Goal: Transaction & Acquisition: Purchase product/service

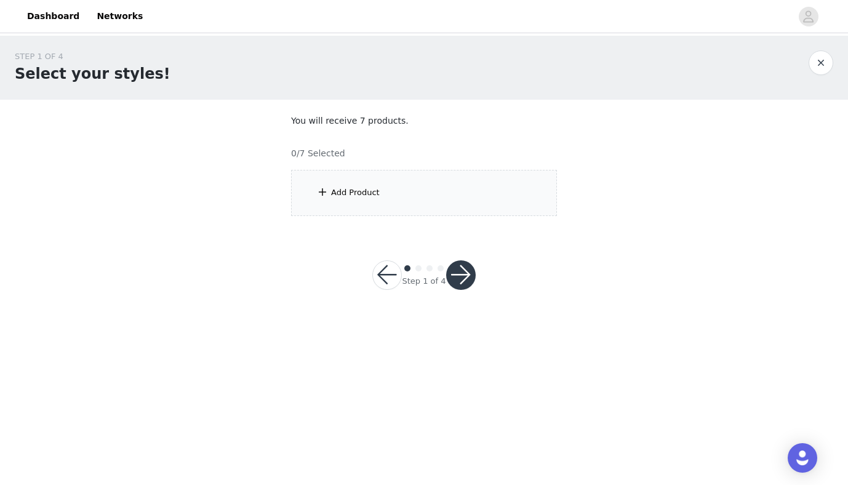
click at [327, 188] on span at bounding box center [322, 192] width 12 height 15
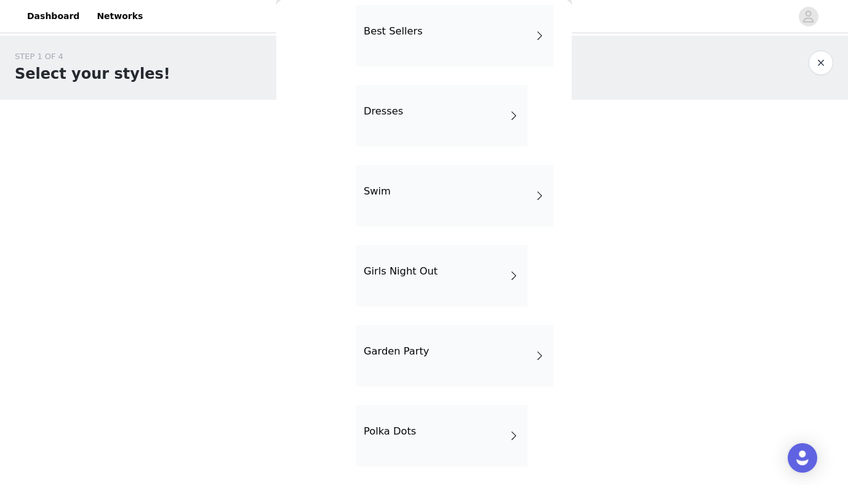
scroll to position [296, 0]
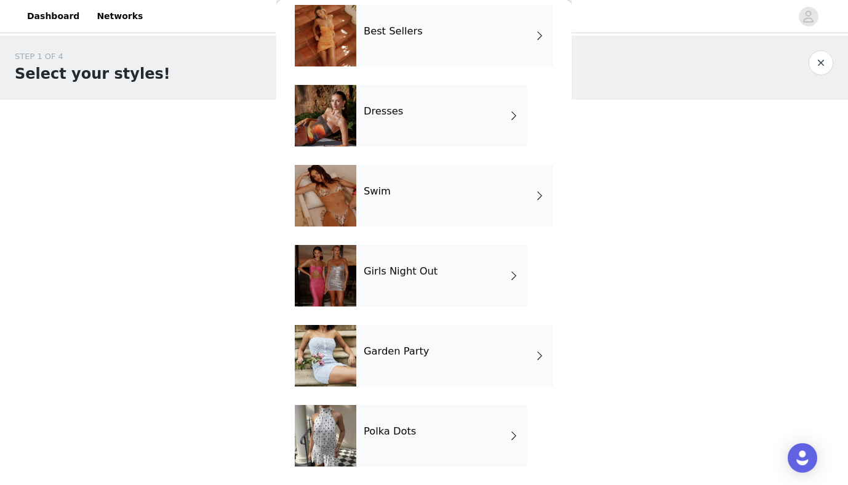
click at [396, 266] on h4 "Girls Night Out" at bounding box center [400, 271] width 74 height 11
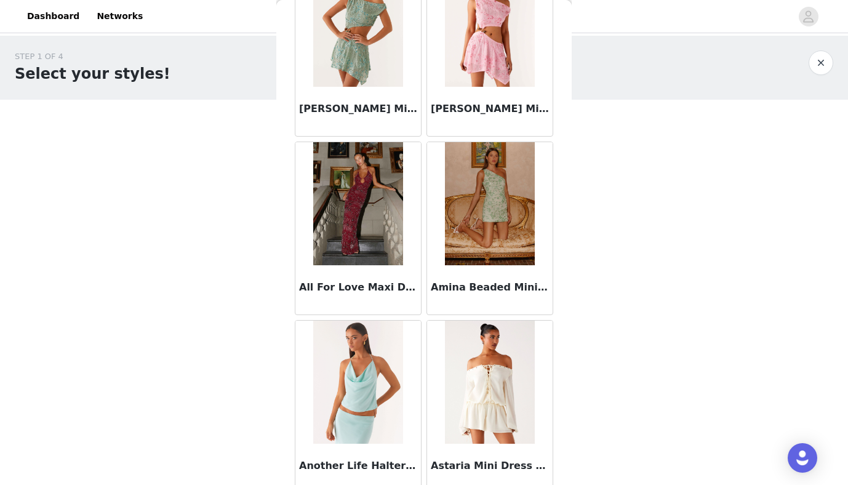
scroll to position [654, 0]
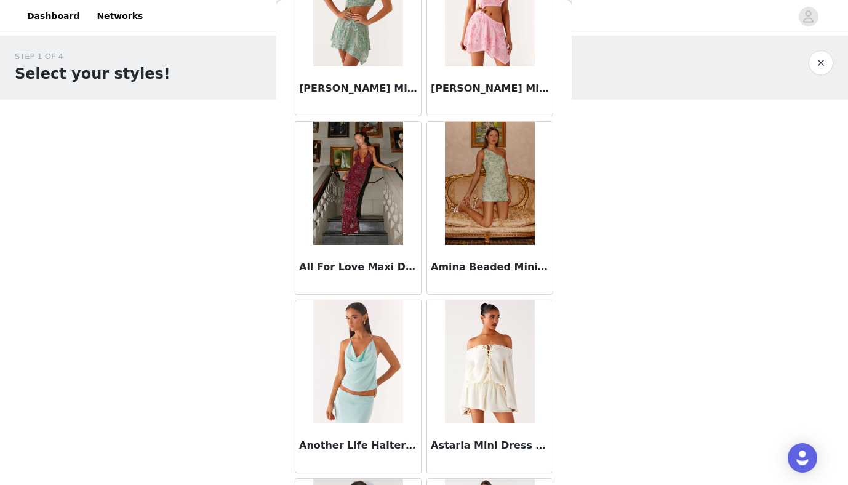
click at [355, 210] on img at bounding box center [357, 183] width 89 height 123
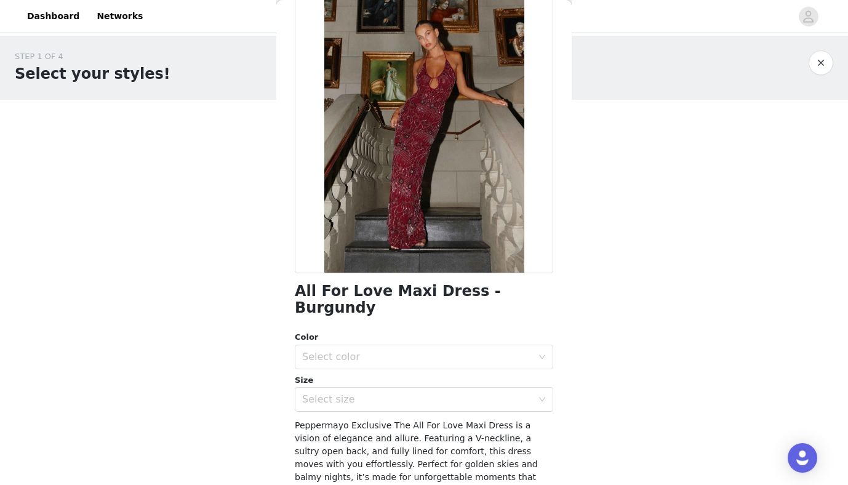
scroll to position [79, 0]
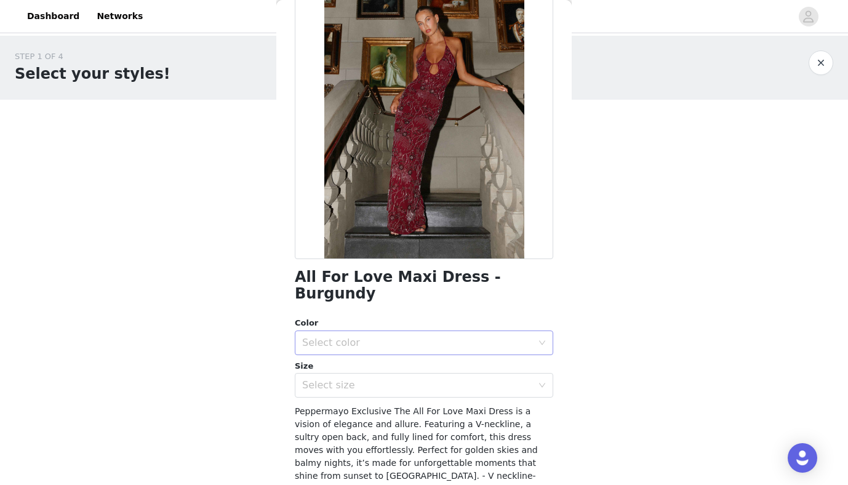
click at [336, 336] on div "Select color" at bounding box center [417, 342] width 230 height 12
click at [349, 349] on li "Burgundy" at bounding box center [424, 353] width 258 height 20
click at [351, 379] on div "Select size" at bounding box center [417, 385] width 230 height 12
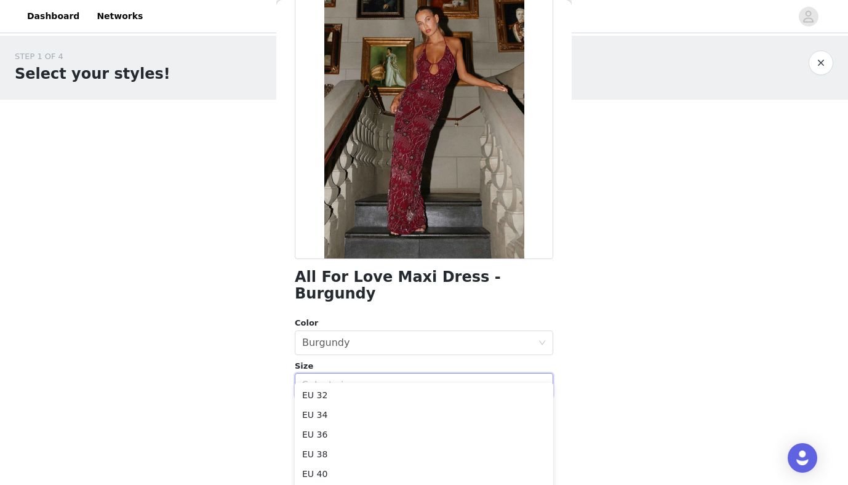
click at [228, 328] on body "Dashboard Networks STEP 1 OF 4 Select your styles! You will receive 7 products.…" at bounding box center [424, 242] width 848 height 485
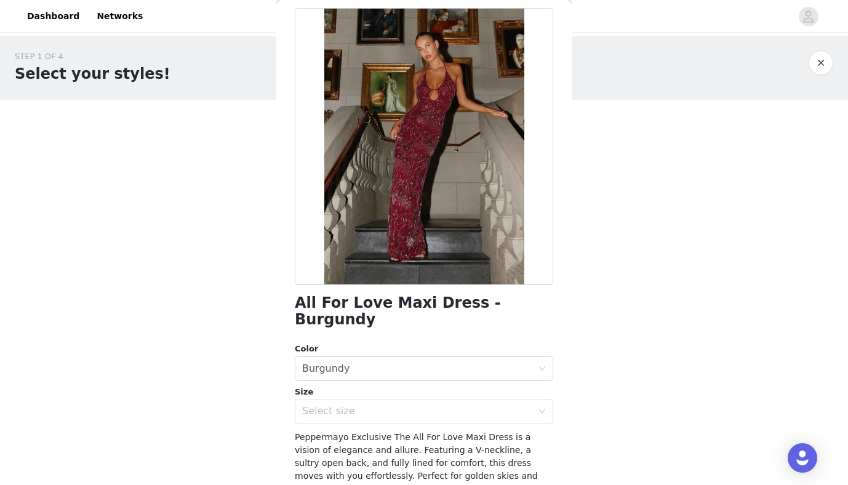
scroll to position [54, 0]
click at [331, 405] on div "Select size" at bounding box center [417, 411] width 230 height 12
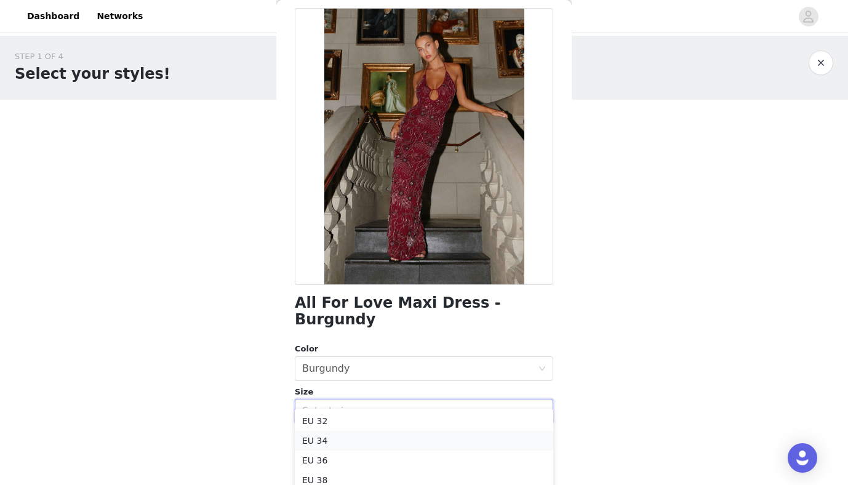
click at [331, 439] on li "EU 34" at bounding box center [424, 441] width 258 height 20
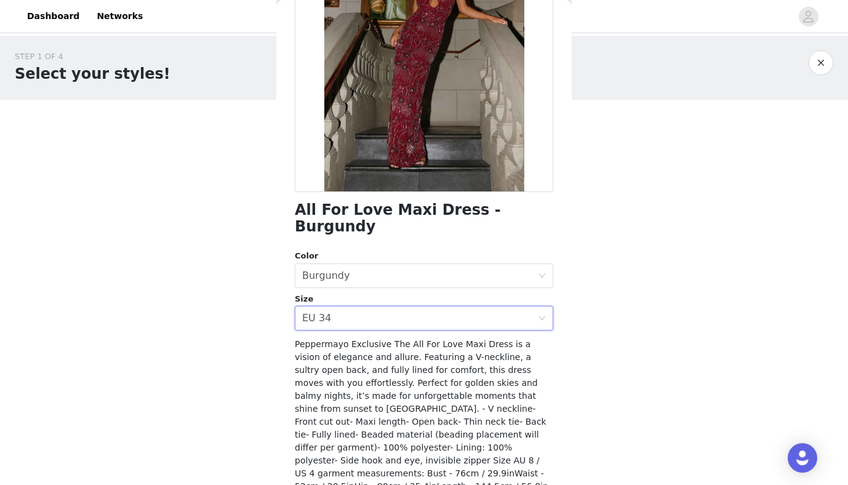
scroll to position [181, 0]
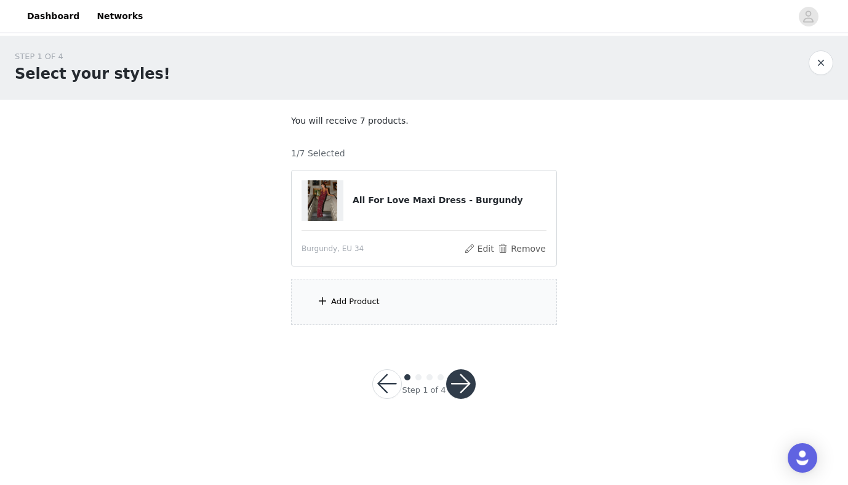
click at [349, 306] on div "Add Product" at bounding box center [355, 301] width 49 height 12
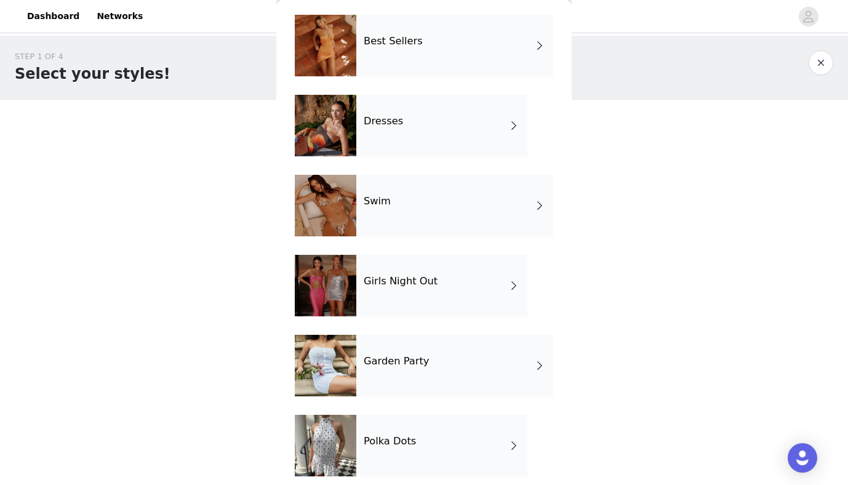
scroll to position [296, 0]
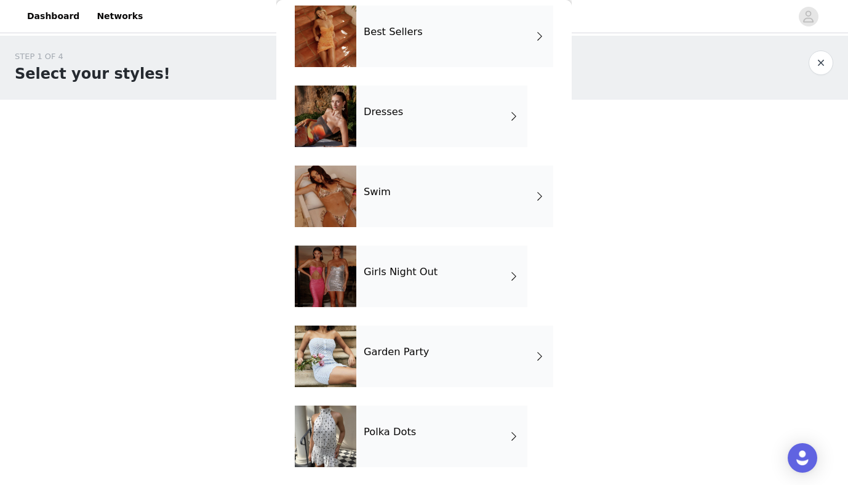
click at [392, 295] on div "Girls Night Out" at bounding box center [441, 276] width 171 height 62
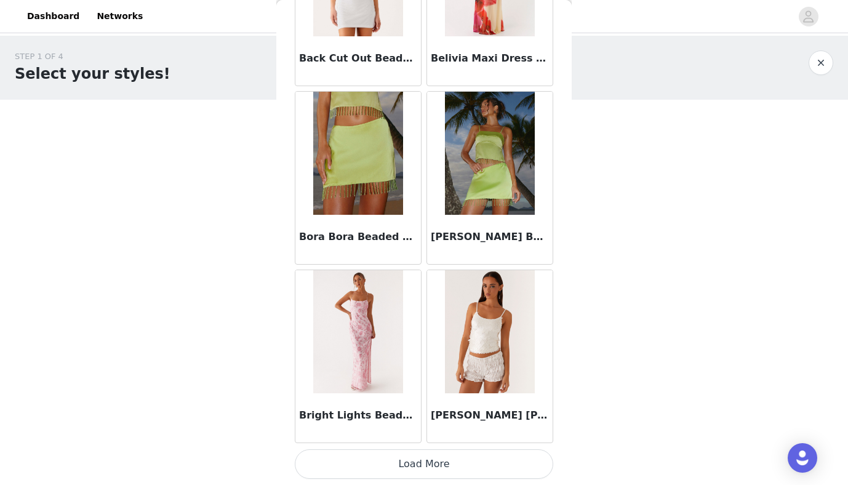
scroll to position [1397, 0]
click at [405, 456] on button "Load More" at bounding box center [424, 464] width 258 height 30
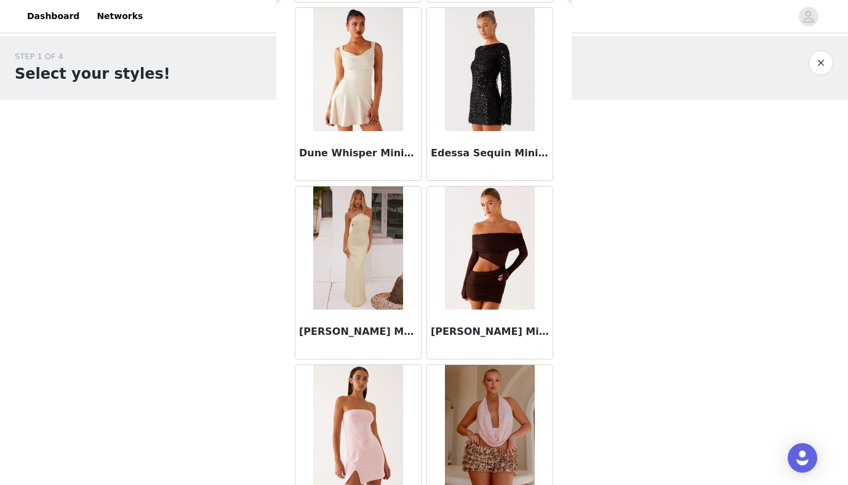
scroll to position [3089, 0]
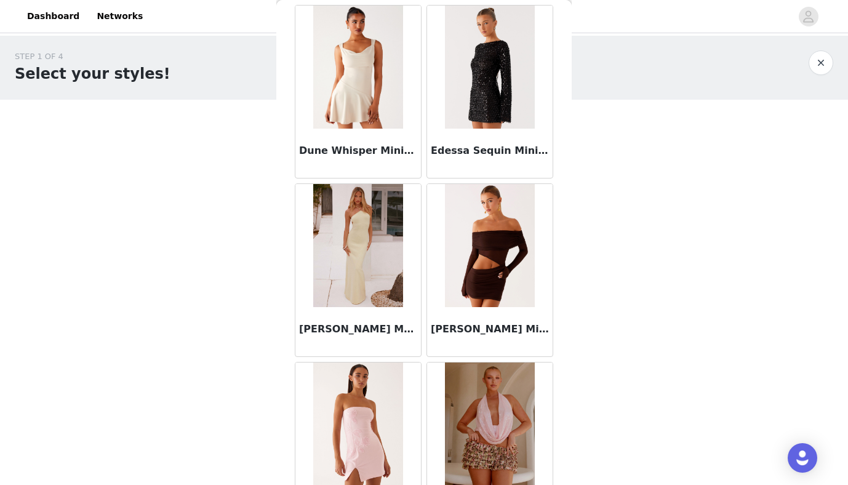
click at [485, 268] on img at bounding box center [489, 245] width 89 height 123
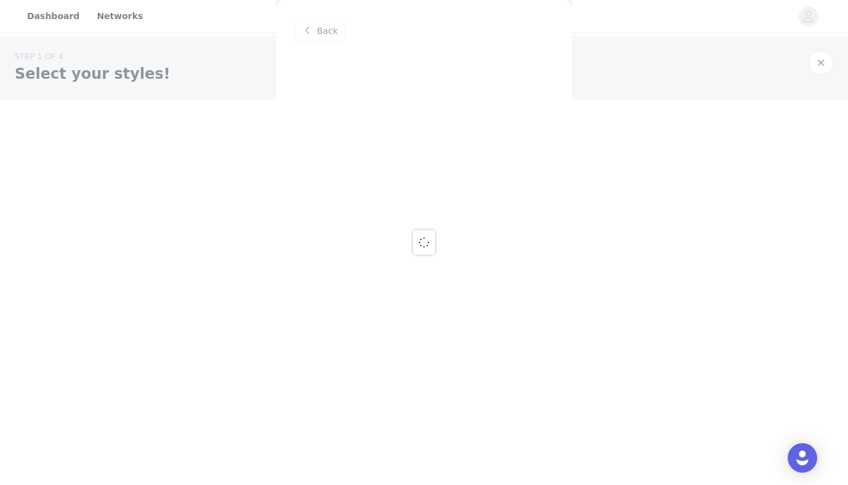
scroll to position [0, 0]
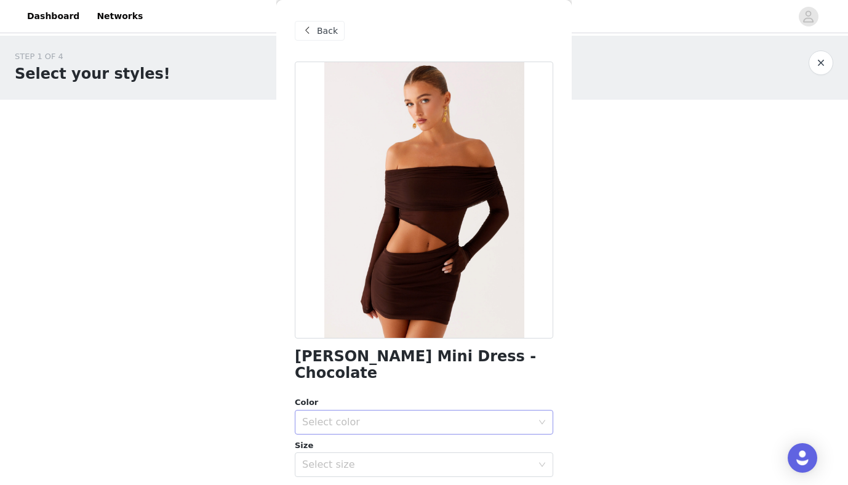
click at [352, 411] on div "Select color" at bounding box center [420, 421] width 236 height 23
click at [355, 427] on li "Chcolate" at bounding box center [424, 432] width 258 height 20
click at [331, 458] on div "Select size" at bounding box center [417, 464] width 230 height 12
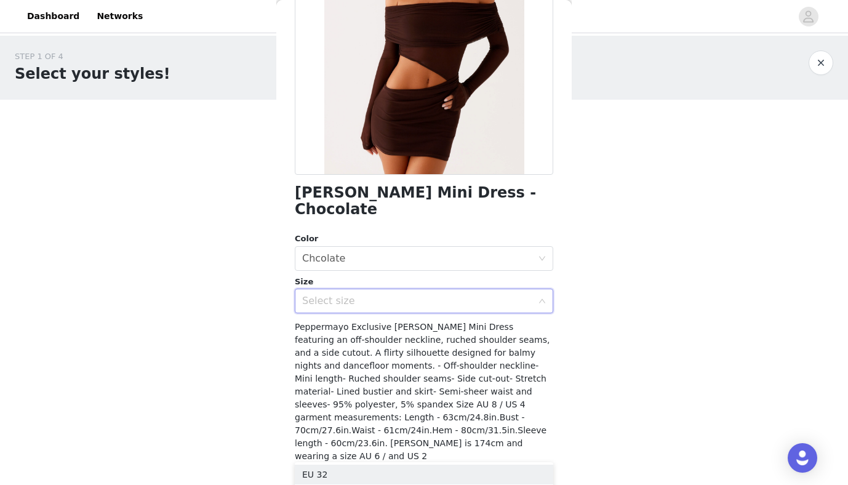
scroll to position [163, 0]
click at [324, 295] on div "Select size" at bounding box center [417, 301] width 230 height 12
click at [322, 295] on div "Select size" at bounding box center [417, 301] width 230 height 12
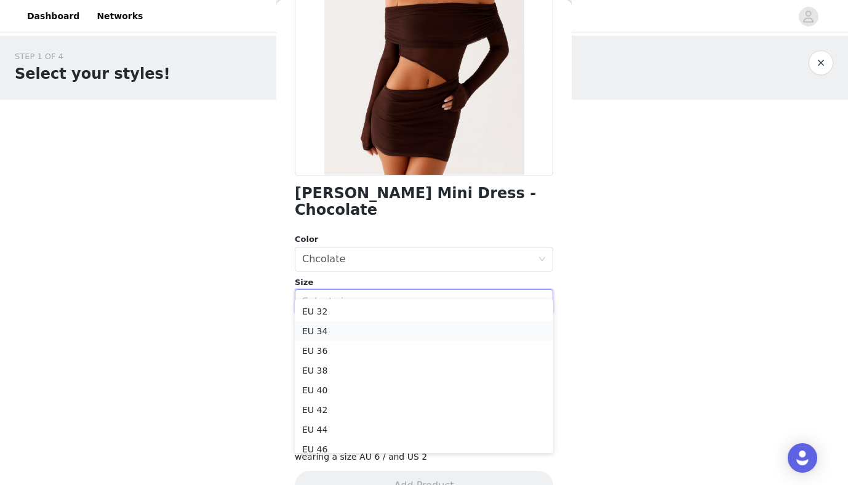
click at [327, 335] on li "EU 34" at bounding box center [424, 331] width 258 height 20
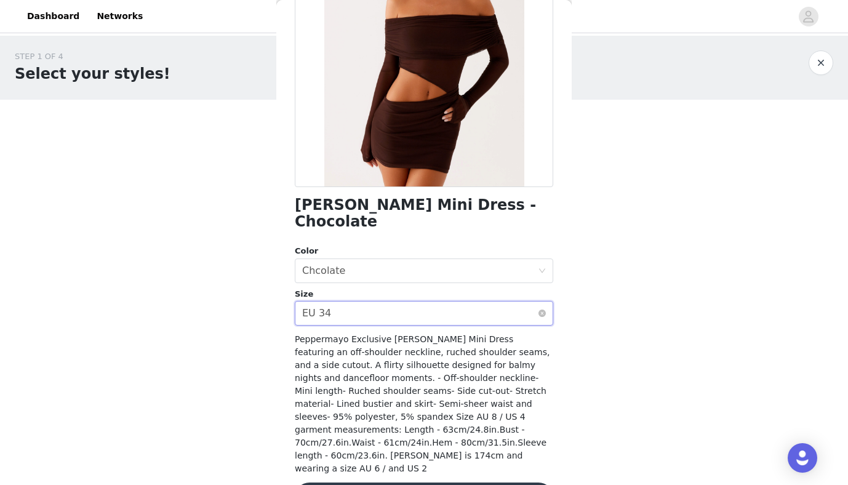
scroll to position [153, 0]
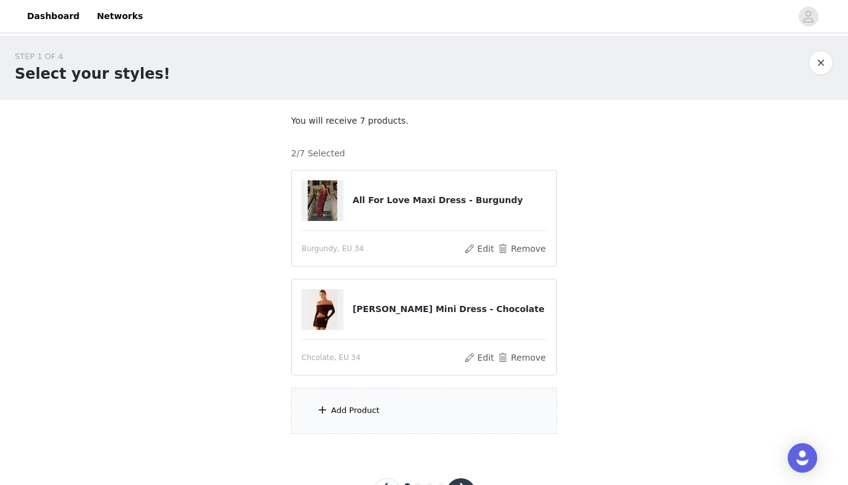
click at [350, 407] on div "Add Product" at bounding box center [355, 410] width 49 height 12
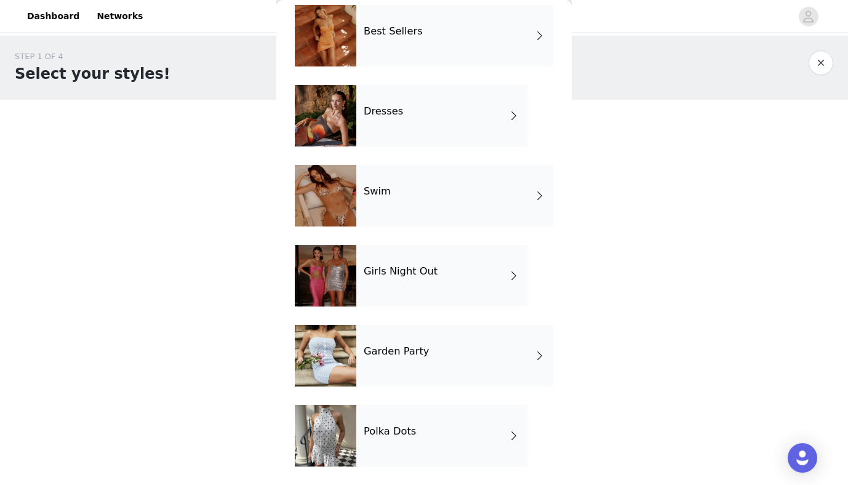
scroll to position [296, 0]
click at [392, 376] on div "Garden Party" at bounding box center [454, 356] width 197 height 62
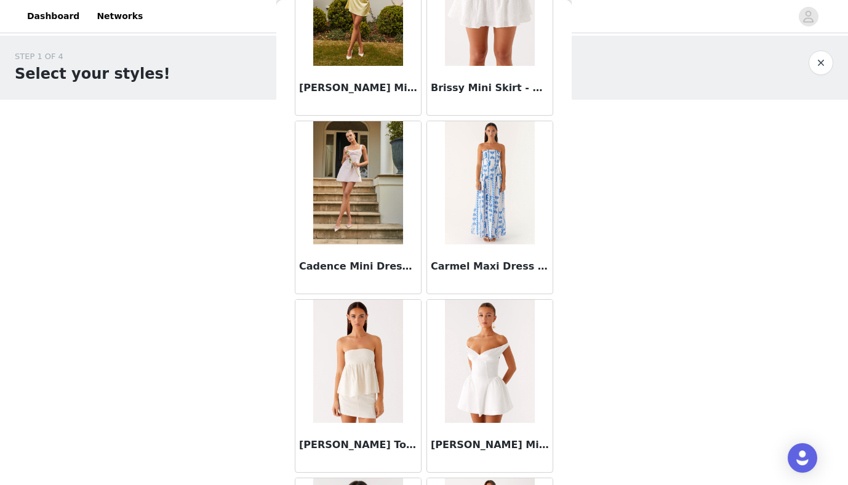
scroll to position [1020, 0]
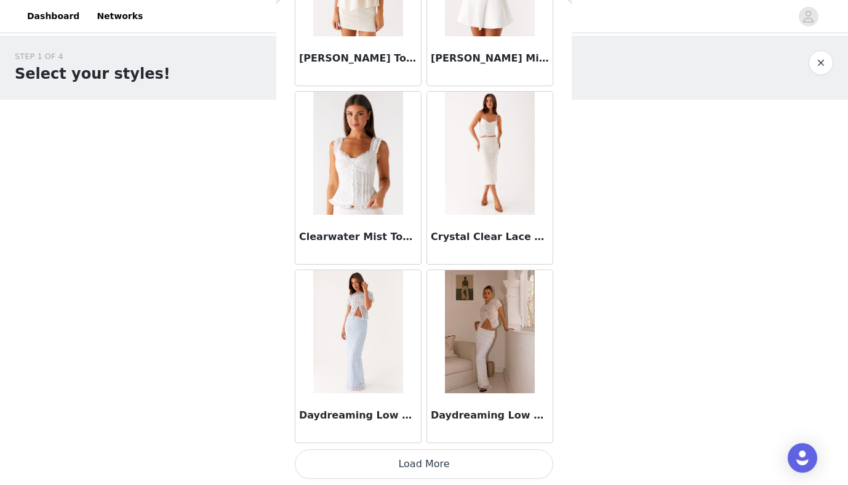
click at [352, 466] on button "Load More" at bounding box center [424, 464] width 258 height 30
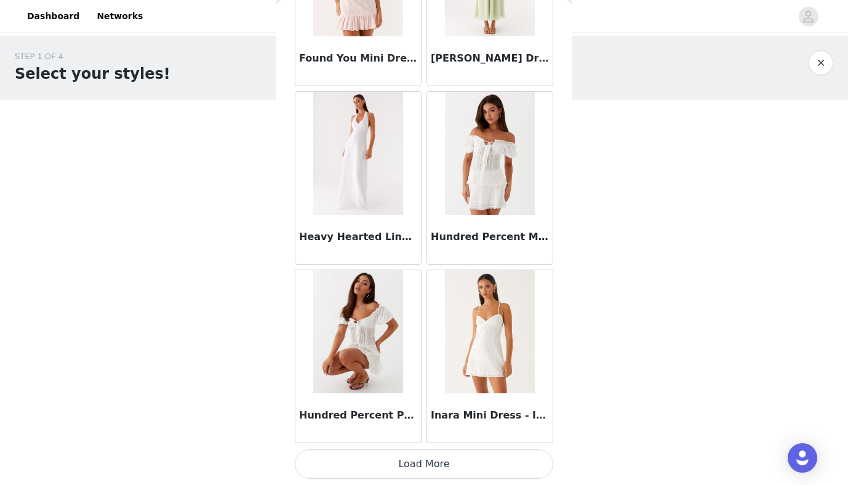
scroll to position [3181, 0]
click at [382, 461] on button "Load More" at bounding box center [424, 464] width 258 height 30
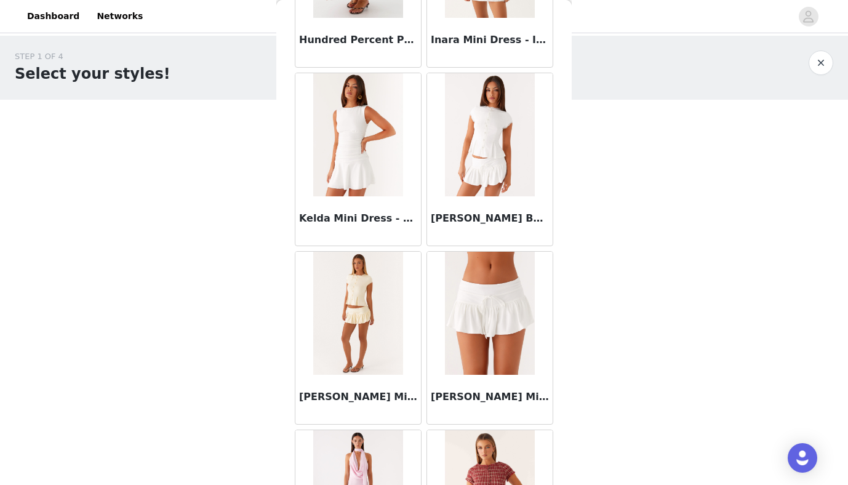
scroll to position [3591, 0]
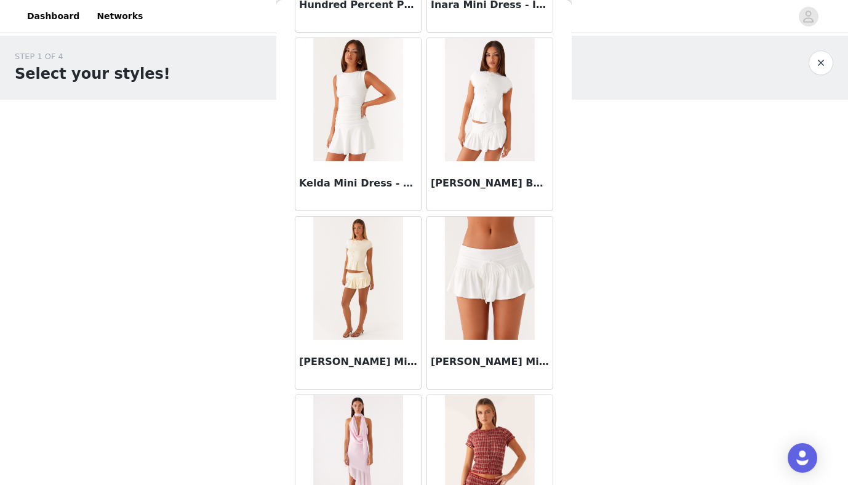
click at [468, 293] on img at bounding box center [489, 277] width 89 height 123
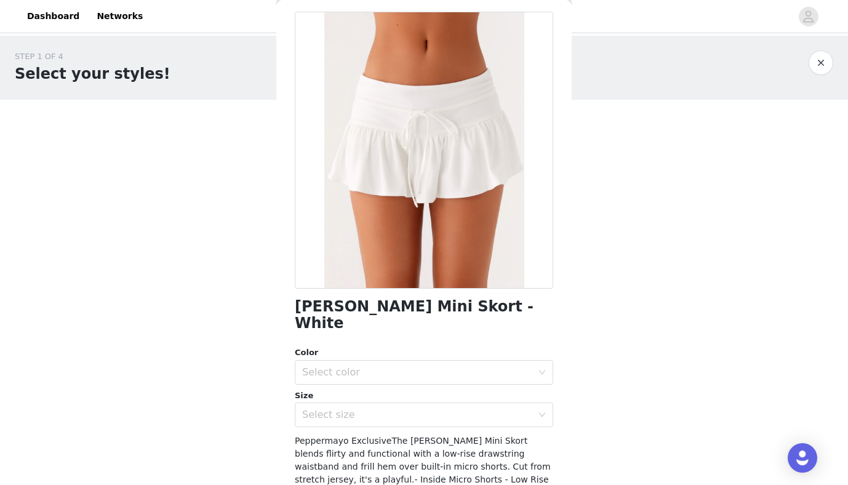
scroll to position [50, 0]
click at [335, 365] on div "Select color" at bounding box center [417, 371] width 230 height 12
click at [338, 375] on li "White" at bounding box center [424, 381] width 258 height 20
click at [336, 408] on div "Select size" at bounding box center [417, 414] width 230 height 12
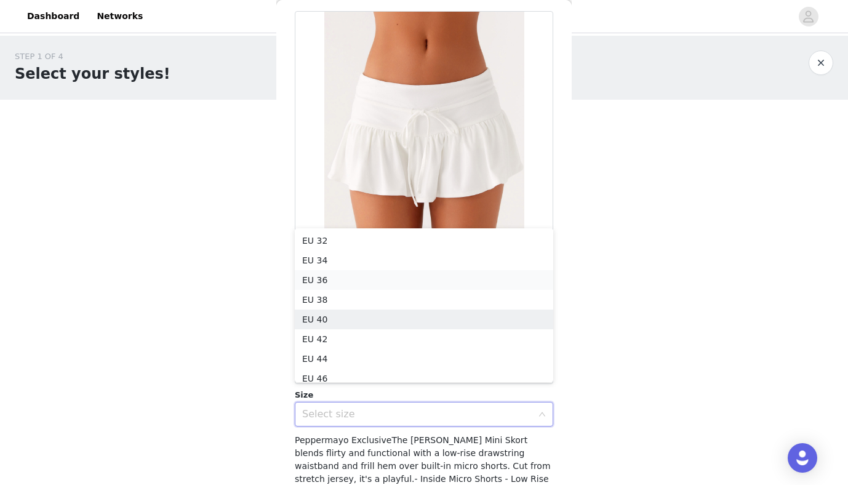
scroll to position [6, 0]
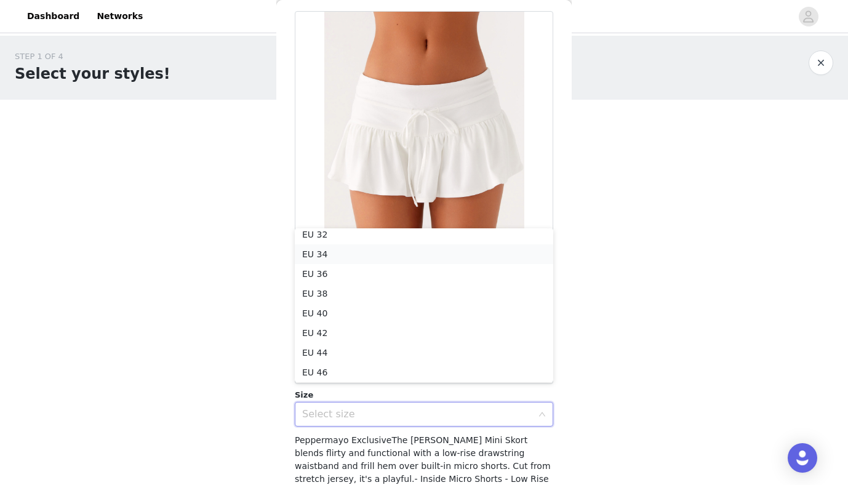
click at [332, 255] on li "EU 34" at bounding box center [424, 254] width 258 height 20
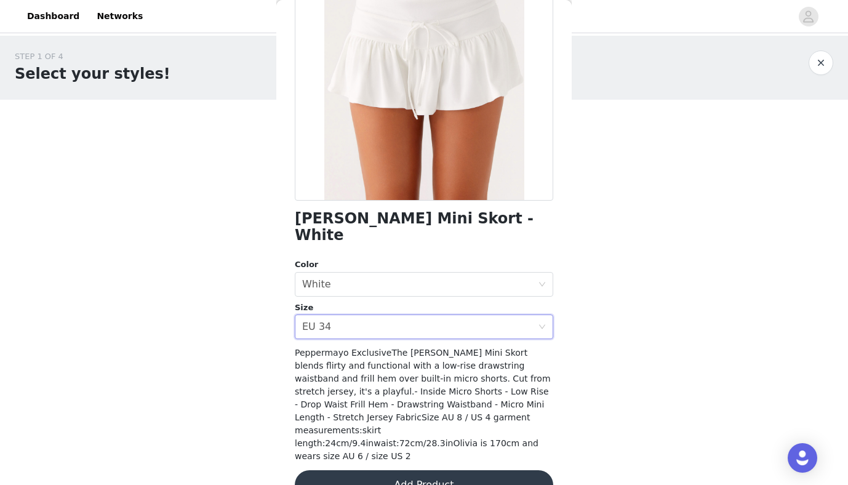
scroll to position [137, 0]
click at [356, 470] on button "Add Product" at bounding box center [424, 485] width 258 height 30
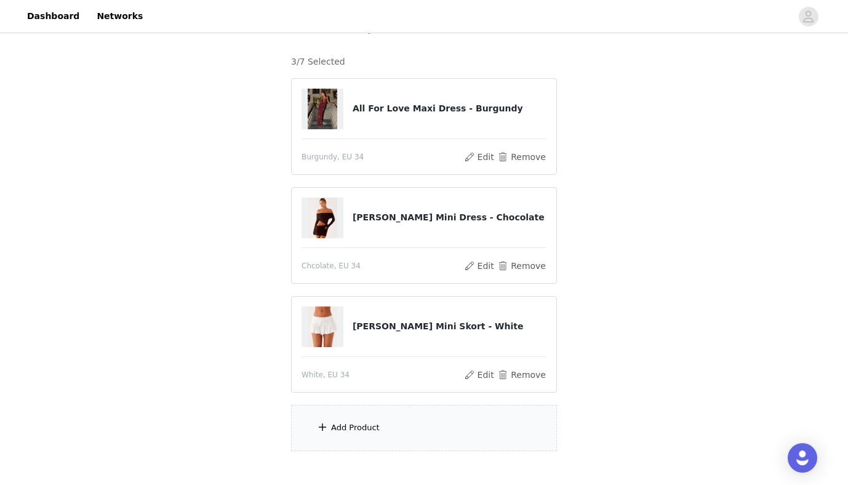
scroll to position [93, 0]
click at [346, 431] on div "Add Product" at bounding box center [355, 426] width 49 height 12
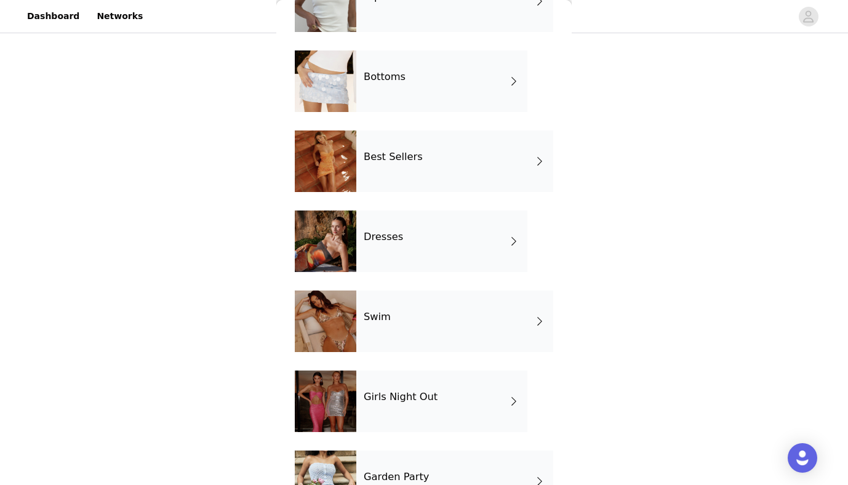
scroll to position [296, 0]
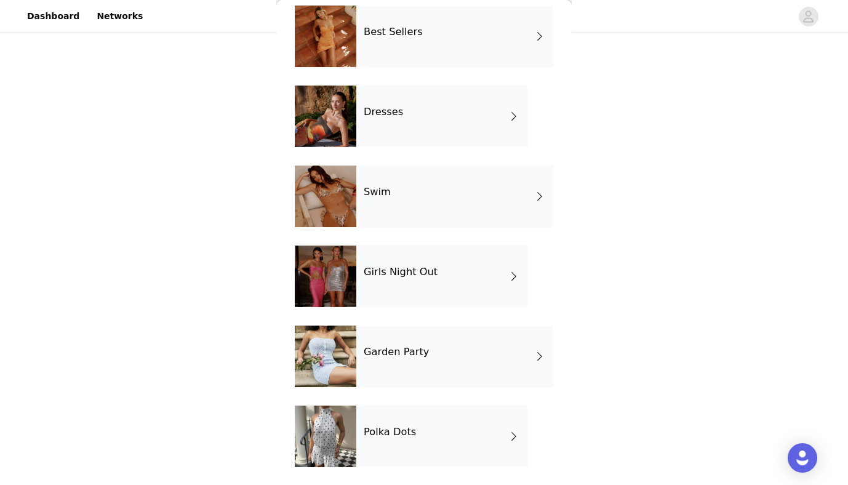
click at [386, 358] on div "Garden Party" at bounding box center [454, 356] width 197 height 62
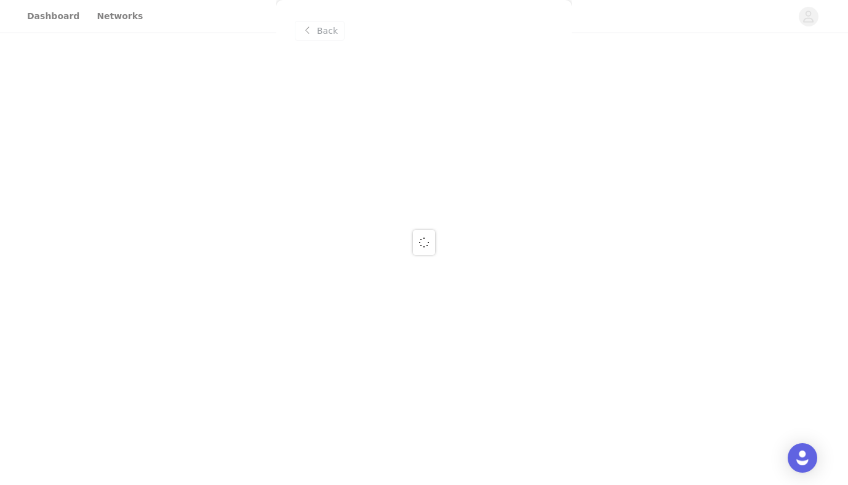
scroll to position [0, 0]
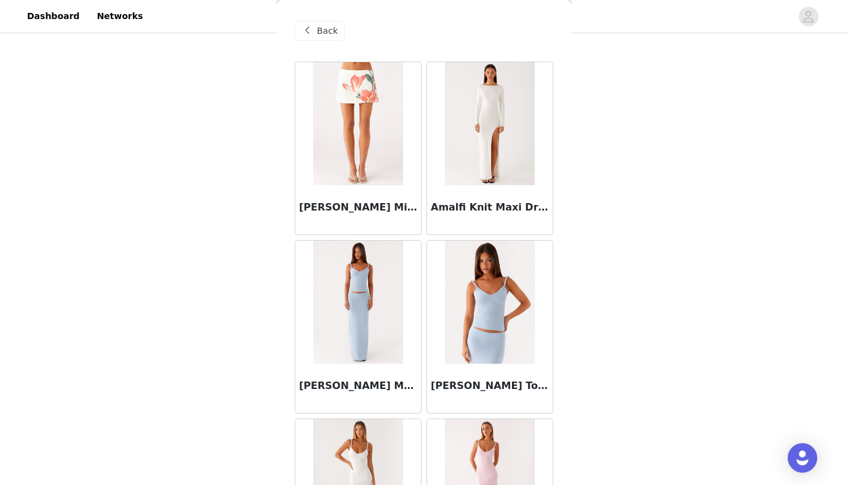
click at [312, 33] on span at bounding box center [307, 30] width 15 height 15
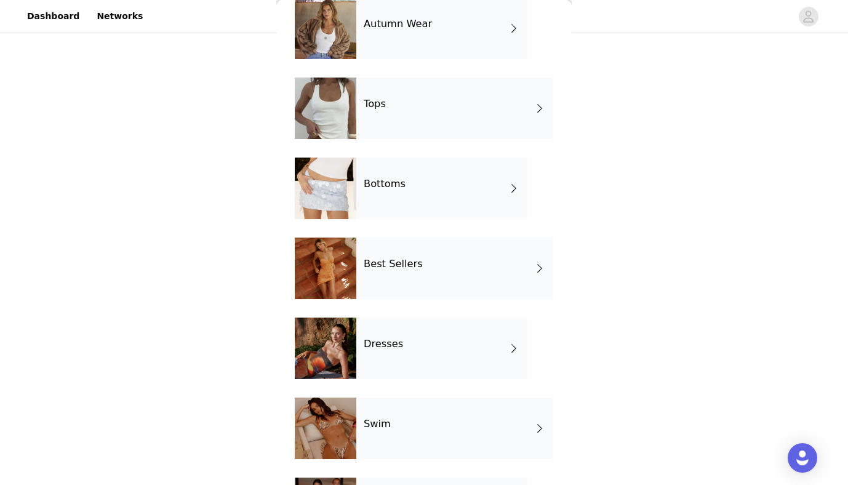
scroll to position [68, 0]
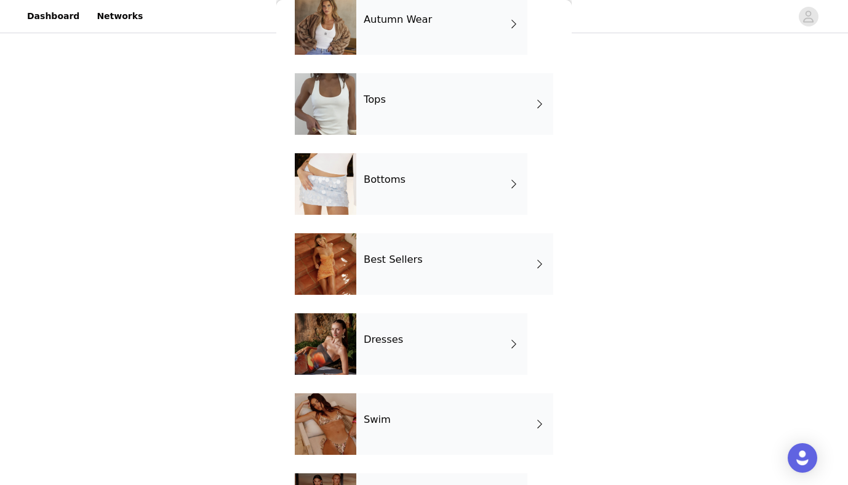
click at [387, 351] on div "Dresses" at bounding box center [441, 344] width 171 height 62
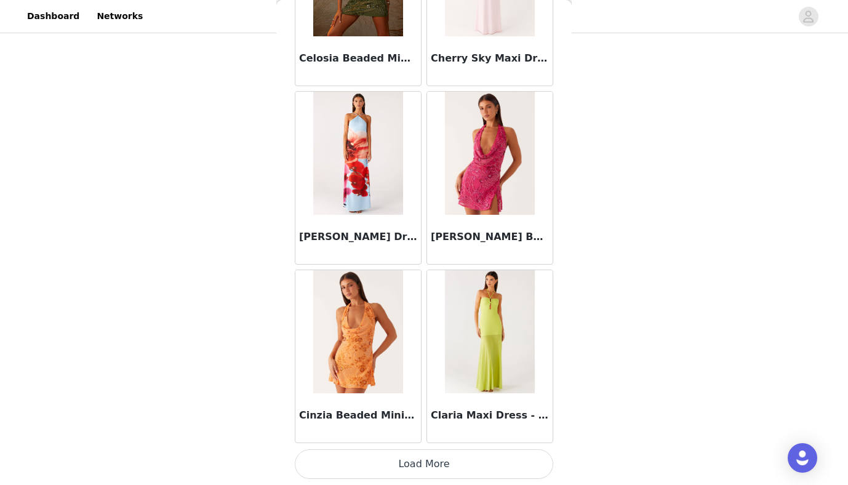
scroll to position [1397, 0]
click at [385, 457] on button "Load More" at bounding box center [424, 464] width 258 height 30
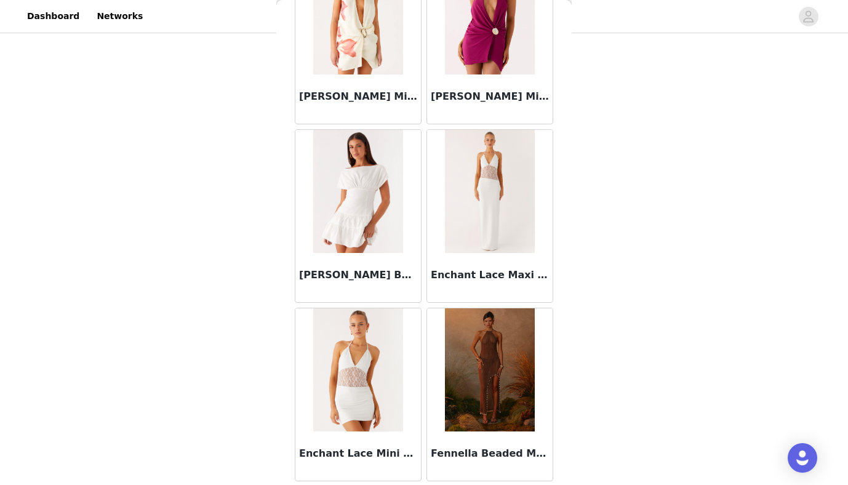
scroll to position [2801, 0]
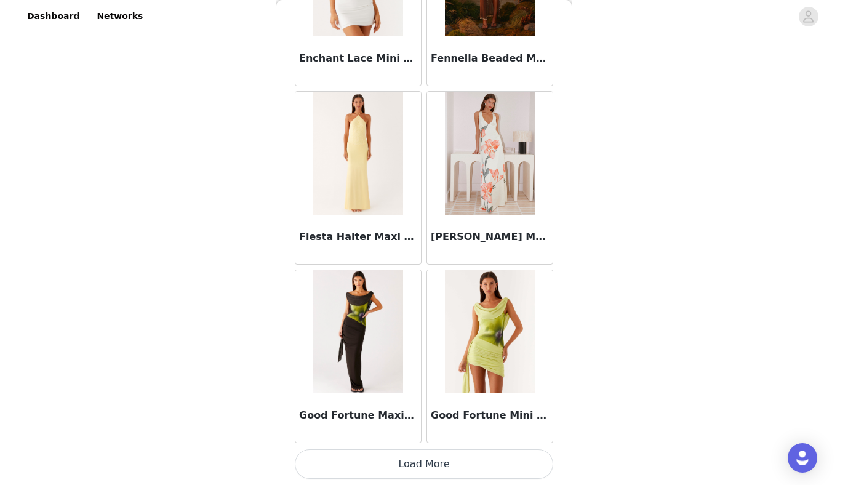
click at [384, 462] on button "Load More" at bounding box center [424, 464] width 258 height 30
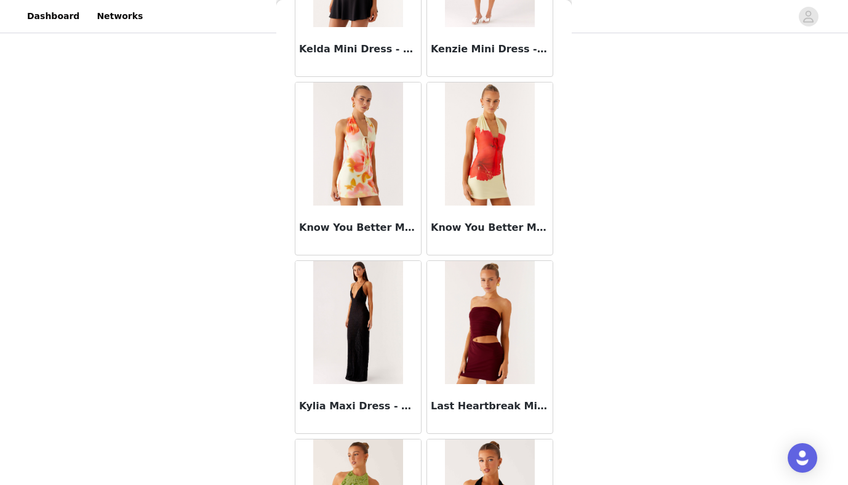
scroll to position [4624, 0]
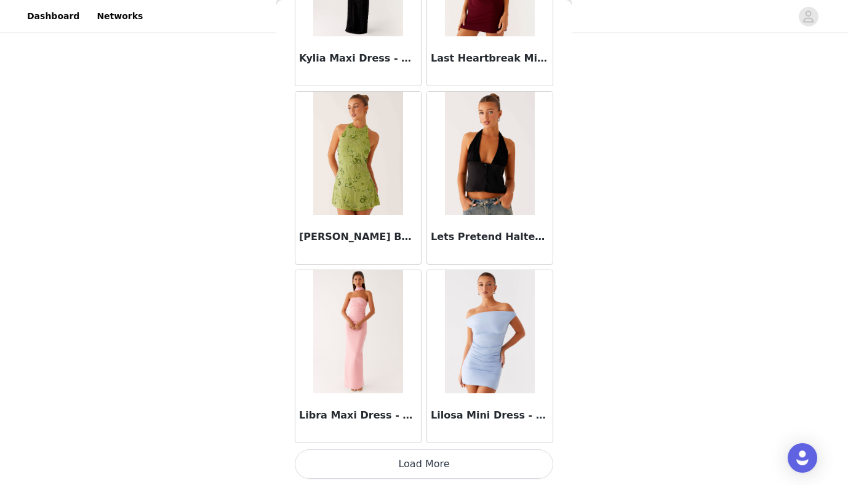
click at [411, 455] on button "Load More" at bounding box center [424, 464] width 258 height 30
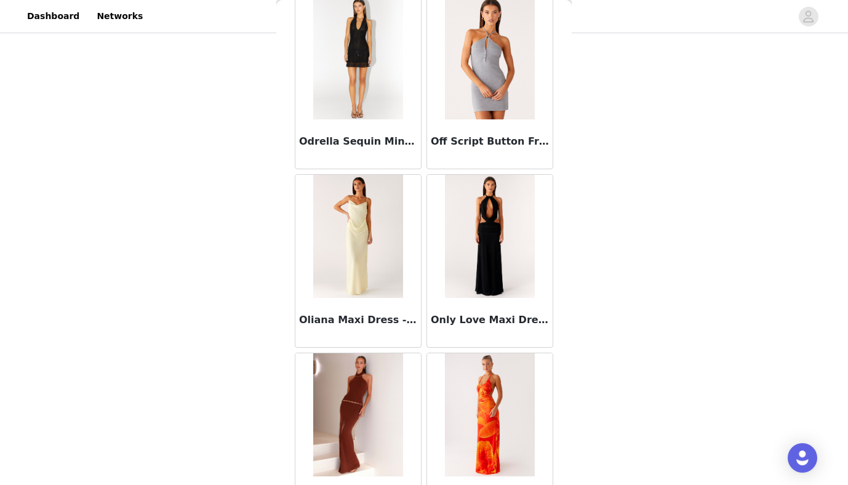
scroll to position [6488, 0]
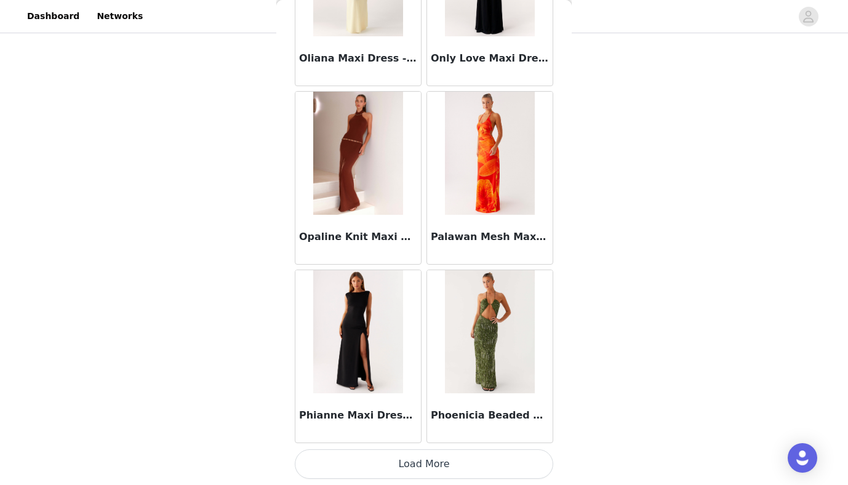
click at [381, 461] on button "Load More" at bounding box center [424, 464] width 258 height 30
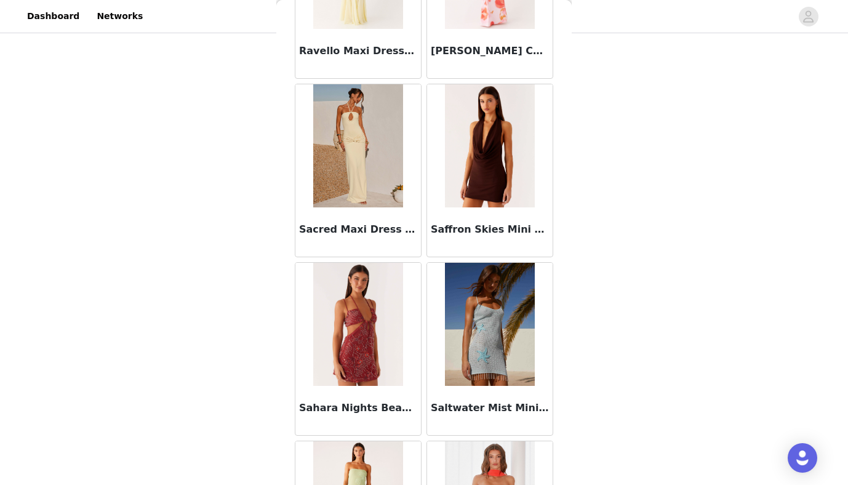
scroll to position [7470, 0]
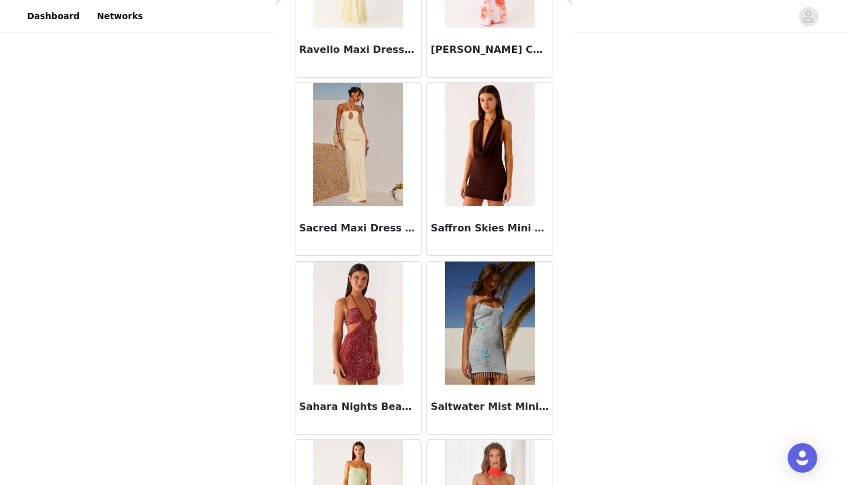
click at [493, 316] on img at bounding box center [489, 322] width 89 height 123
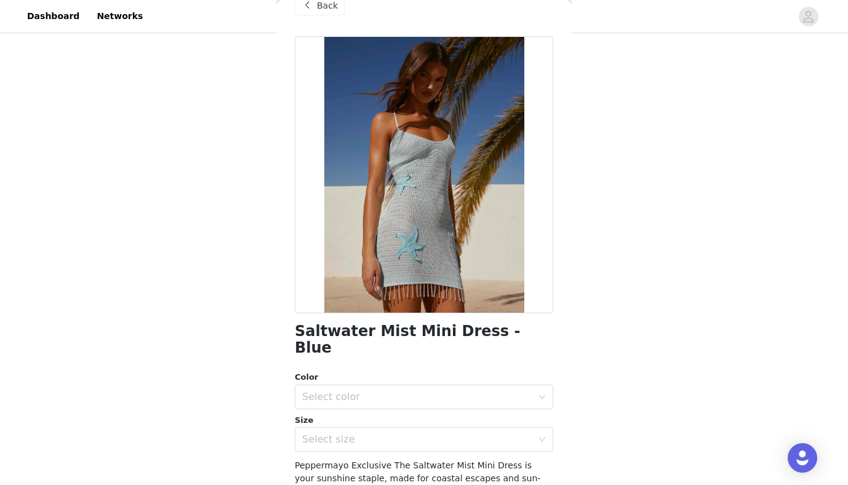
scroll to position [33, 0]
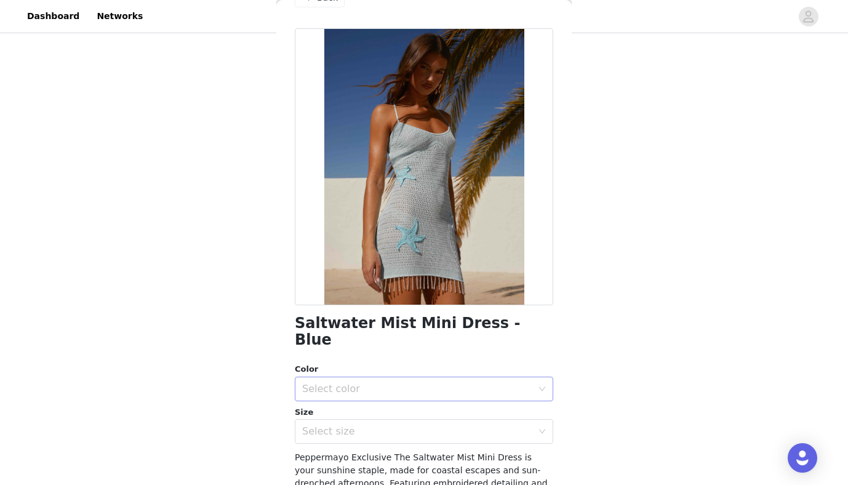
click at [328, 383] on div "Select color" at bounding box center [417, 389] width 230 height 12
click at [310, 395] on li "Blue" at bounding box center [424, 399] width 258 height 20
click at [350, 425] on div "Select size" at bounding box center [417, 431] width 230 height 12
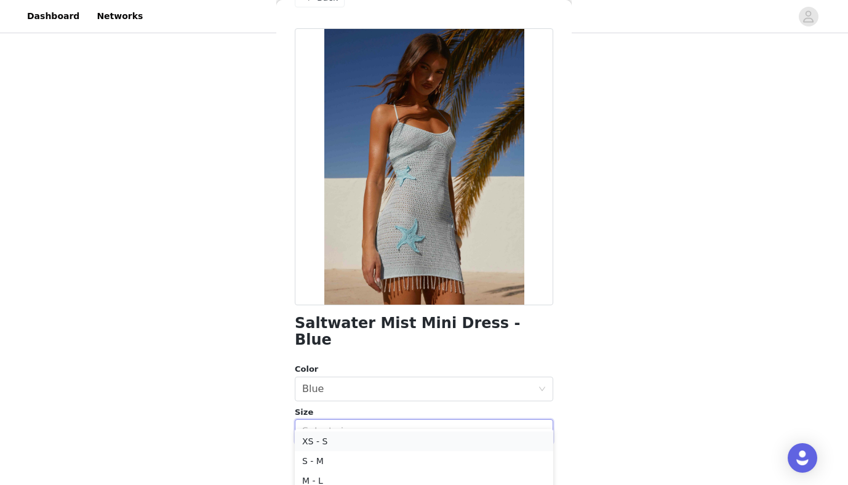
click at [309, 442] on li "XS - S" at bounding box center [424, 441] width 258 height 20
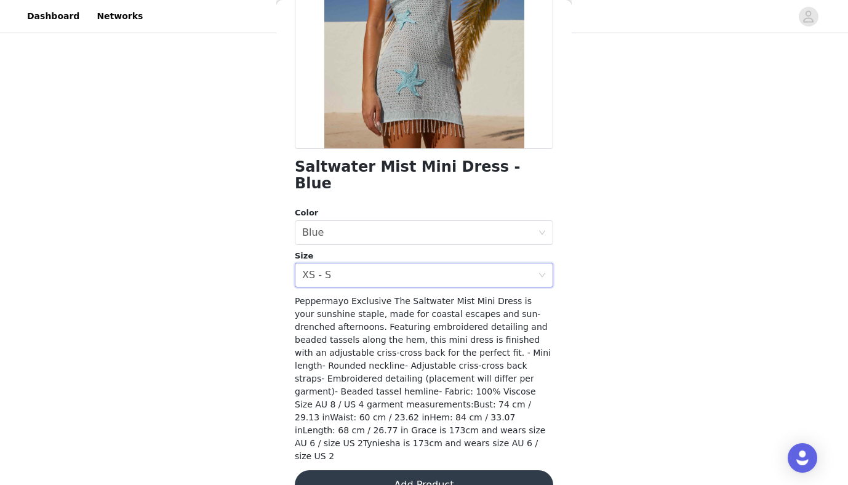
scroll to position [189, 0]
click at [383, 470] on button "Add Product" at bounding box center [424, 485] width 258 height 30
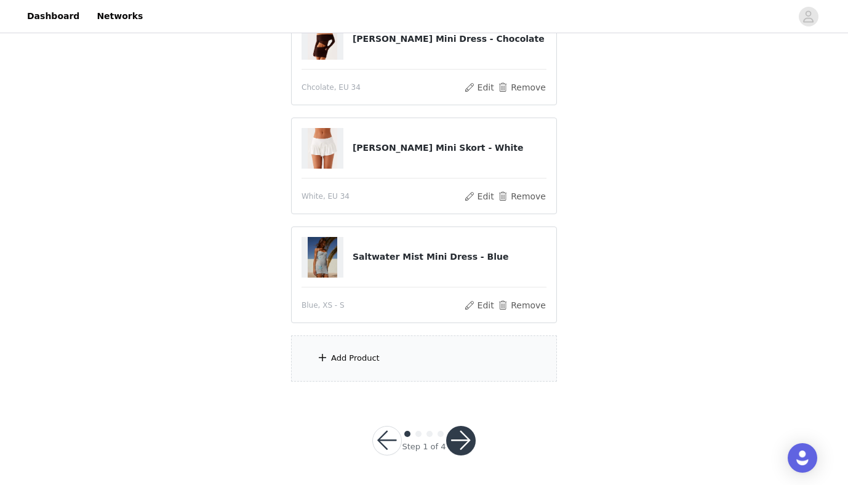
scroll to position [269, 0]
click at [360, 374] on div "Add Product" at bounding box center [424, 359] width 266 height 46
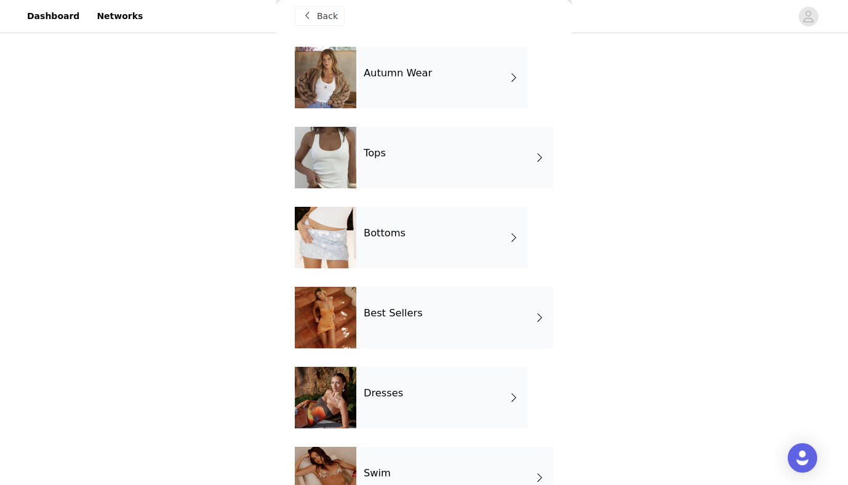
scroll to position [21, 0]
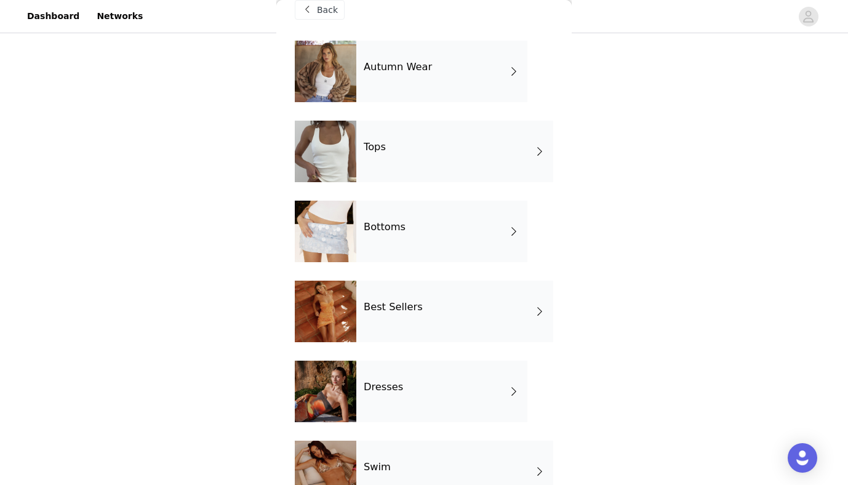
click at [419, 309] on div "Best Sellers" at bounding box center [454, 311] width 197 height 62
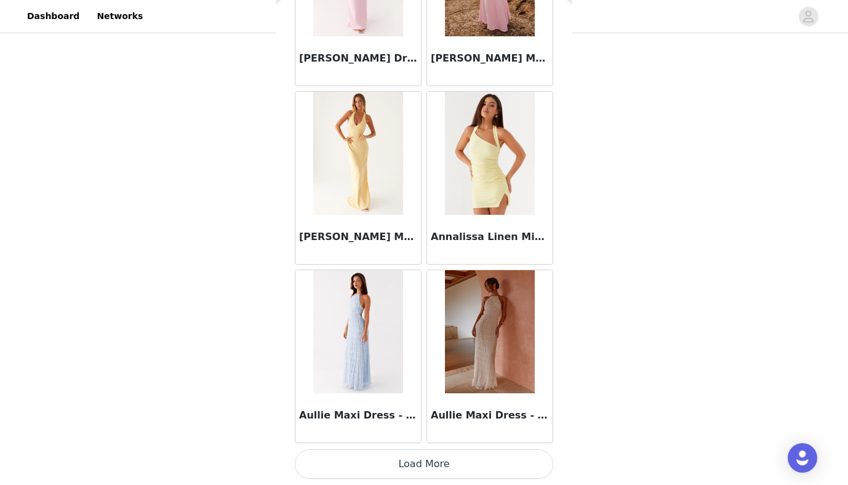
scroll to position [1397, 0]
click at [426, 473] on button "Load More" at bounding box center [424, 464] width 258 height 30
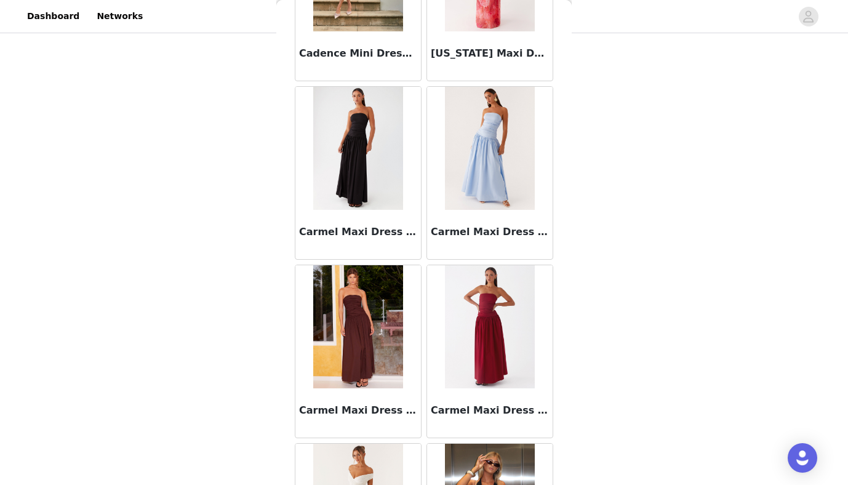
scroll to position [2710, 0]
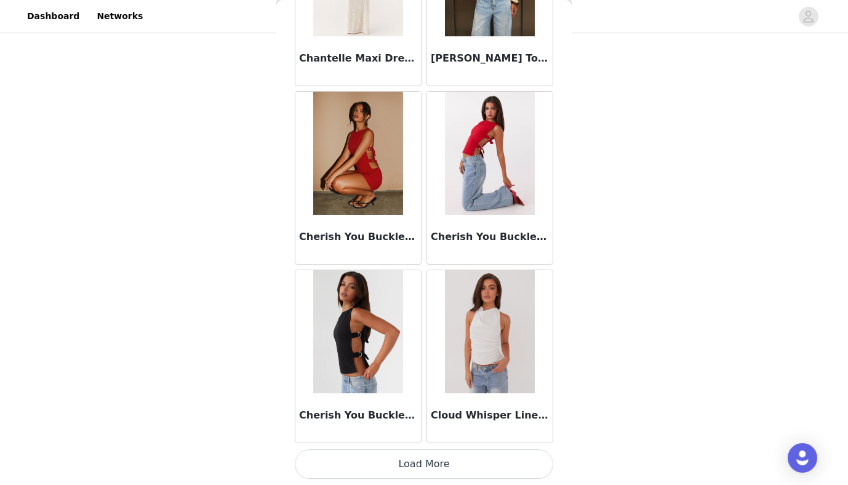
click at [400, 472] on button "Load More" at bounding box center [424, 464] width 258 height 30
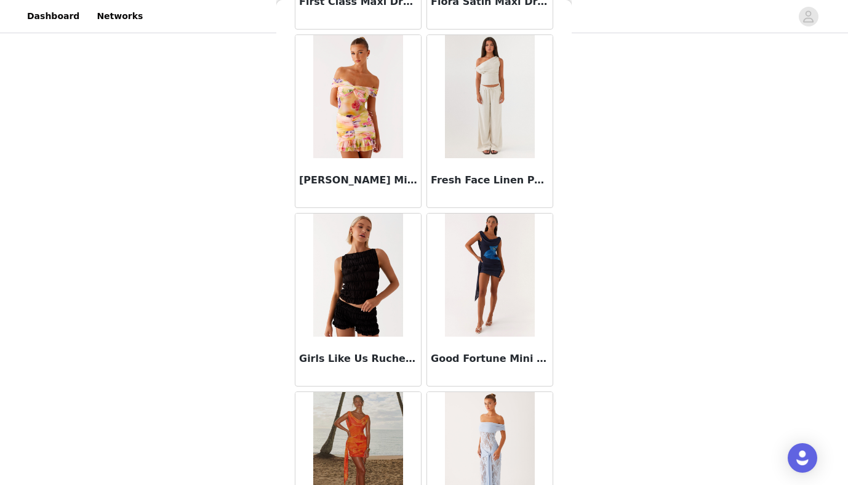
scroll to position [4877, 0]
